Goal: Navigation & Orientation: Find specific page/section

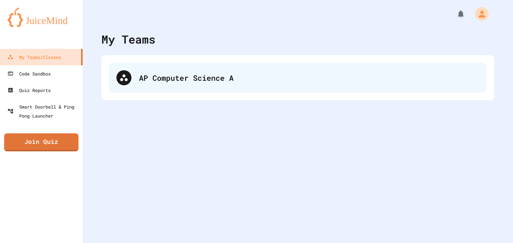
click at [173, 78] on div "AP Computer Science A" at bounding box center [309, 77] width 340 height 11
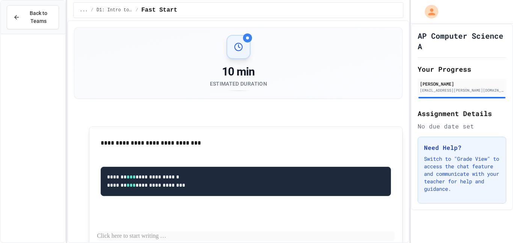
scroll to position [4353, 0]
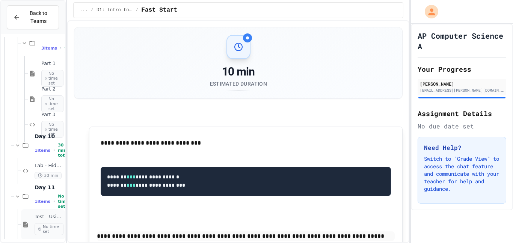
click at [48, 226] on span "No time set" at bounding box center [49, 229] width 29 height 12
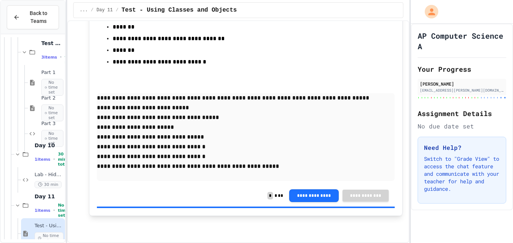
scroll to position [6235, 0]
